Goal: Task Accomplishment & Management: Complete application form

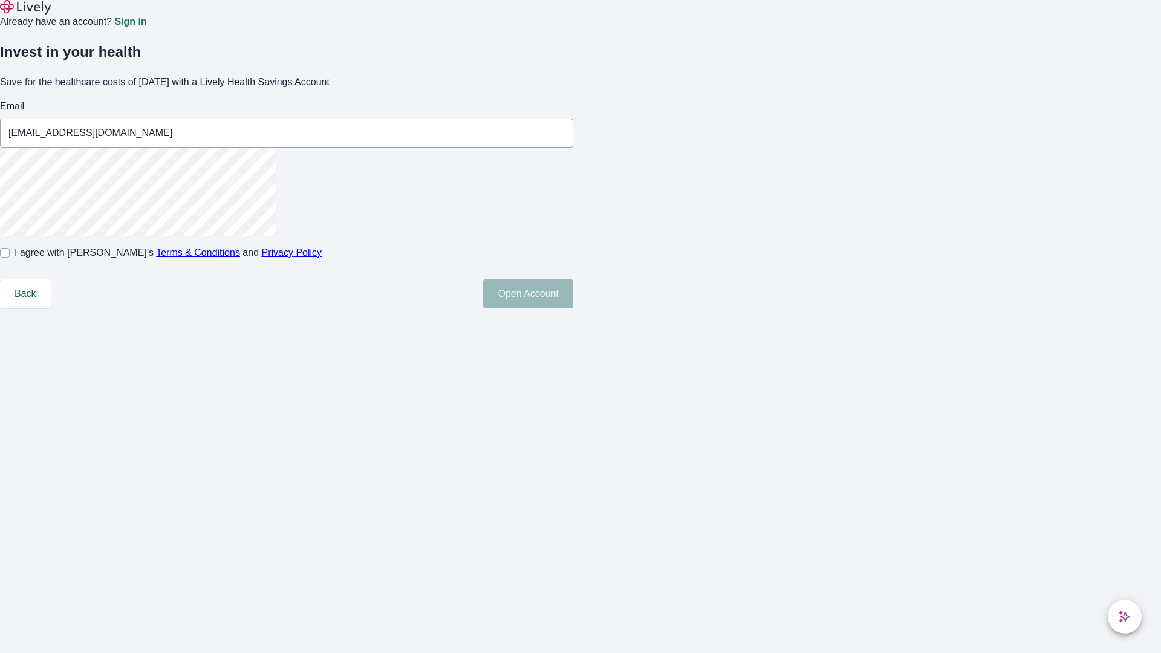
click at [10, 258] on input "I agree with Lively’s Terms & Conditions and Privacy Policy" at bounding box center [5, 253] width 10 height 10
checkbox input "true"
click at [573, 308] on button "Open Account" at bounding box center [528, 293] width 90 height 29
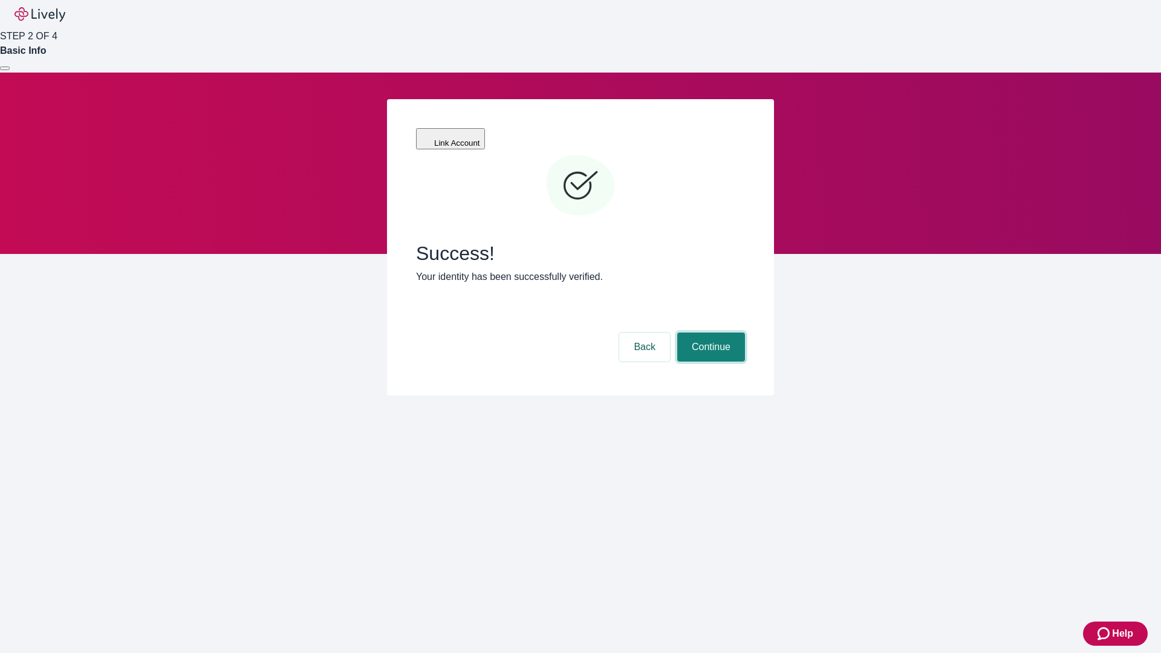
click at [709, 332] on button "Continue" at bounding box center [711, 346] width 68 height 29
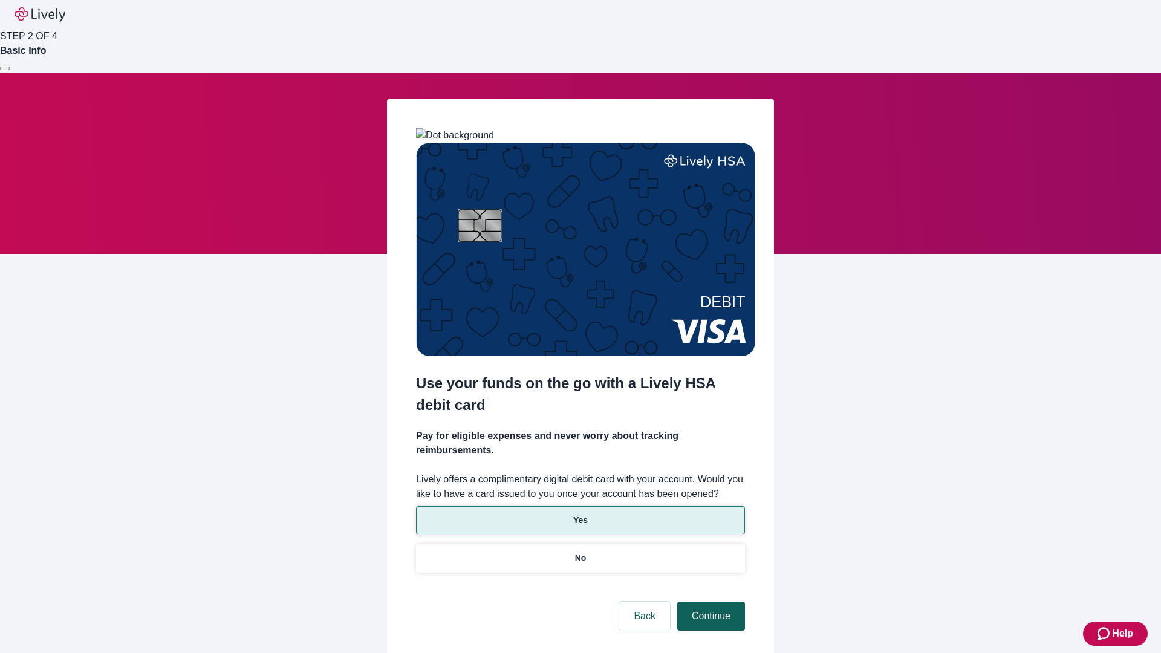
click at [580, 552] on p "No" at bounding box center [580, 558] width 11 height 13
click at [709, 601] on button "Continue" at bounding box center [711, 615] width 68 height 29
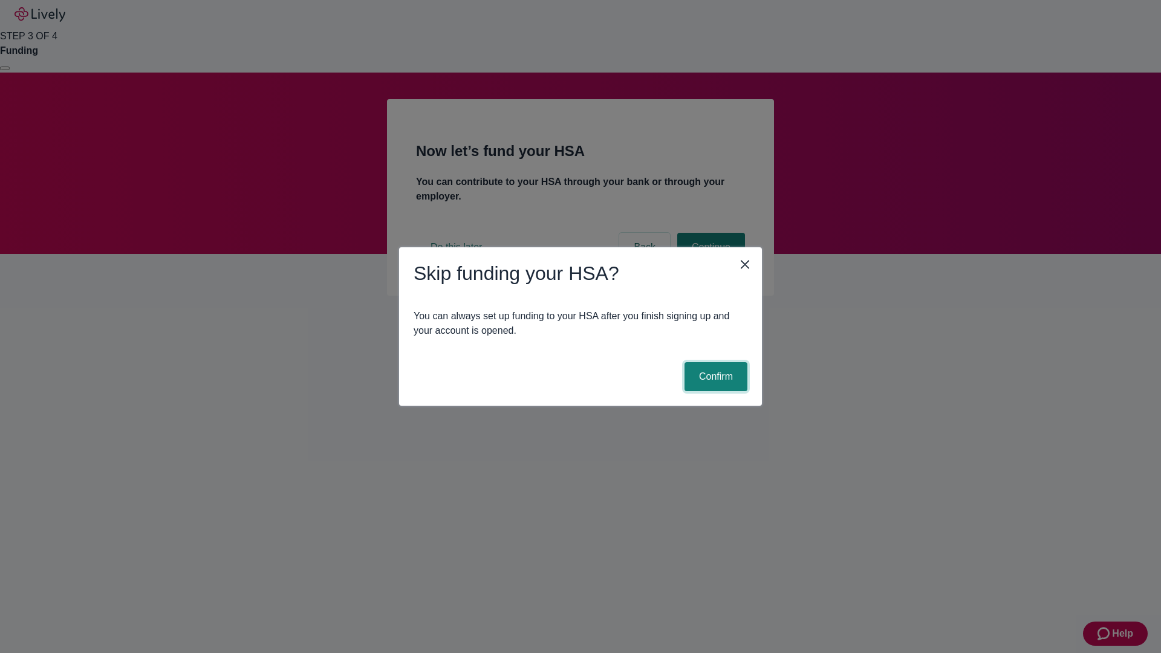
click at [714, 377] on button "Confirm" at bounding box center [715, 376] width 63 height 29
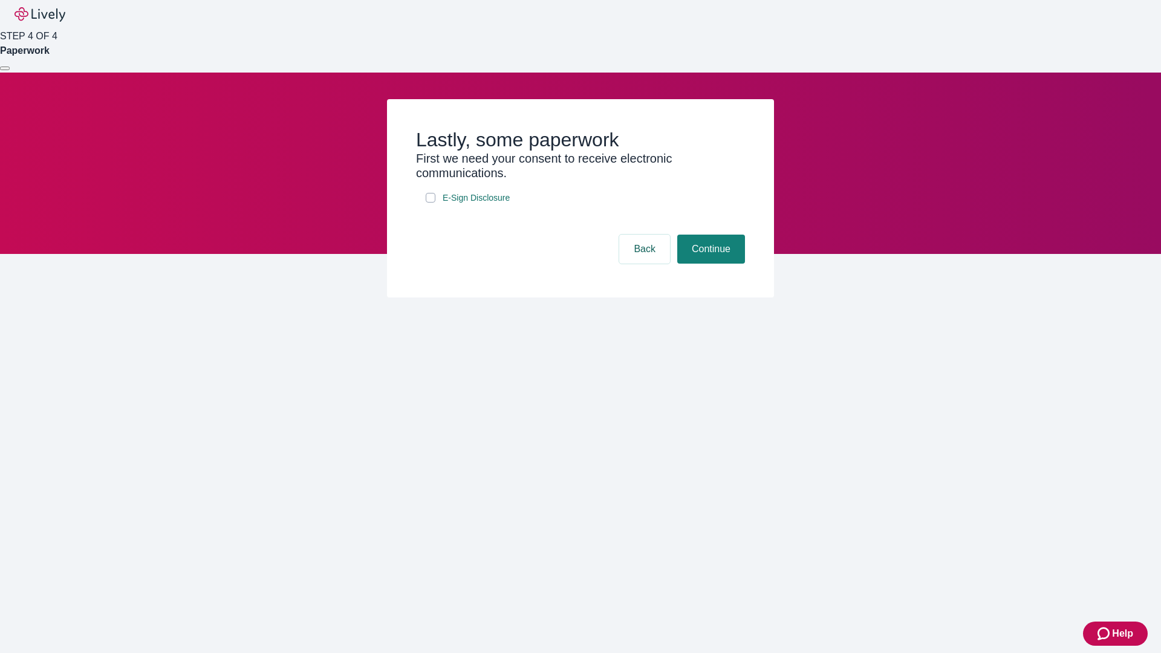
click at [430, 202] on input "E-Sign Disclosure" at bounding box center [431, 198] width 10 height 10
checkbox input "true"
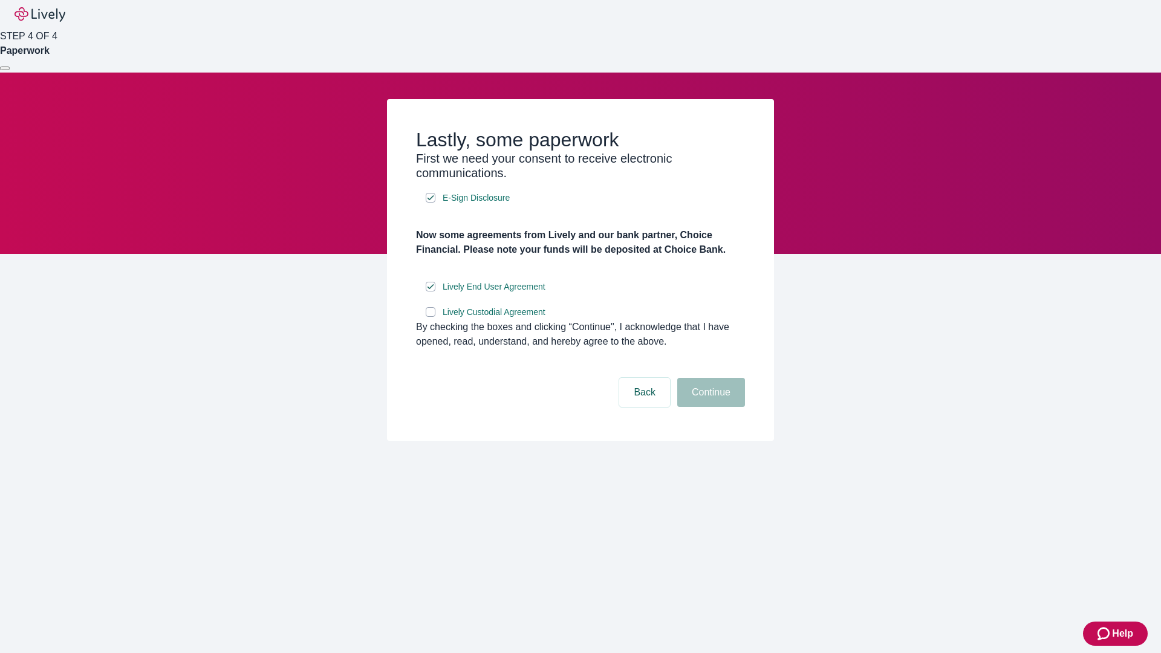
click at [430, 317] on input "Lively Custodial Agreement" at bounding box center [431, 312] width 10 height 10
checkbox input "true"
click at [709, 407] on button "Continue" at bounding box center [711, 392] width 68 height 29
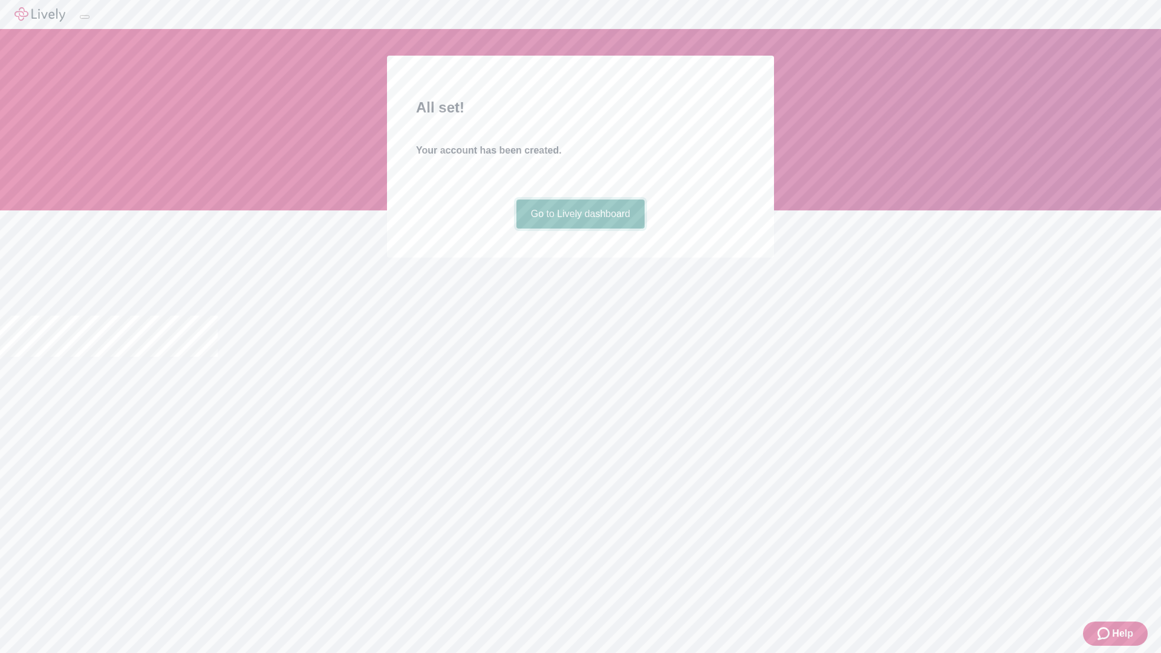
click at [580, 228] on link "Go to Lively dashboard" at bounding box center [580, 213] width 129 height 29
